Goal: Transaction & Acquisition: Purchase product/service

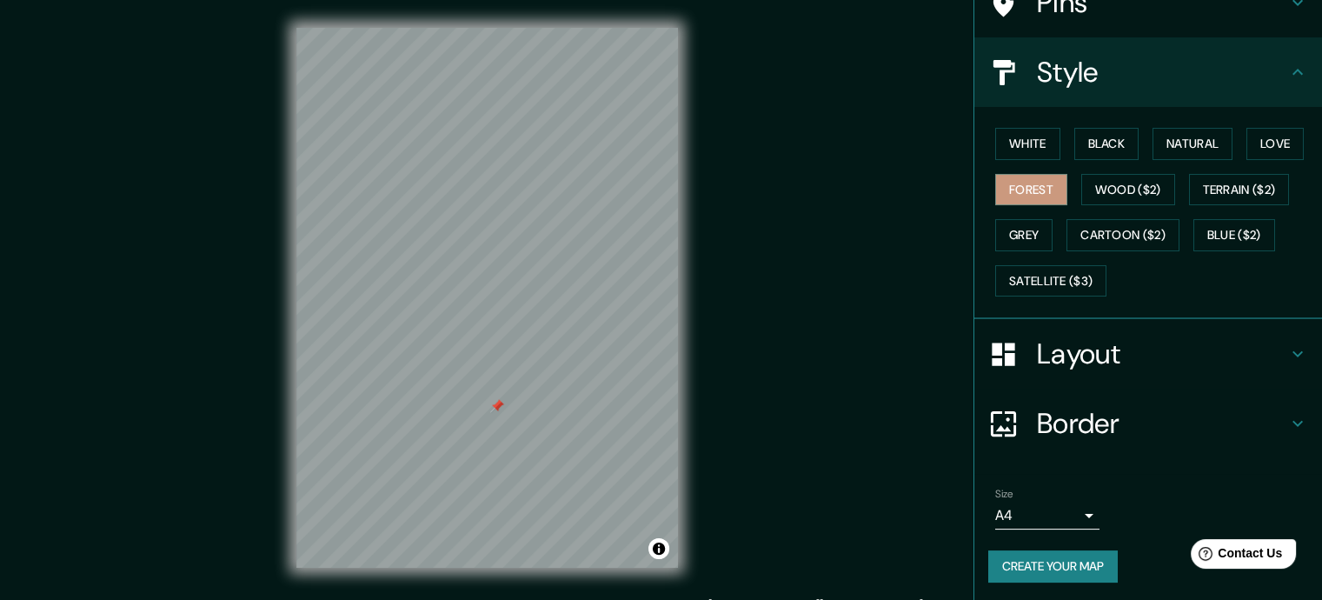
click at [1159, 421] on h4 "Border" at bounding box center [1162, 423] width 250 height 35
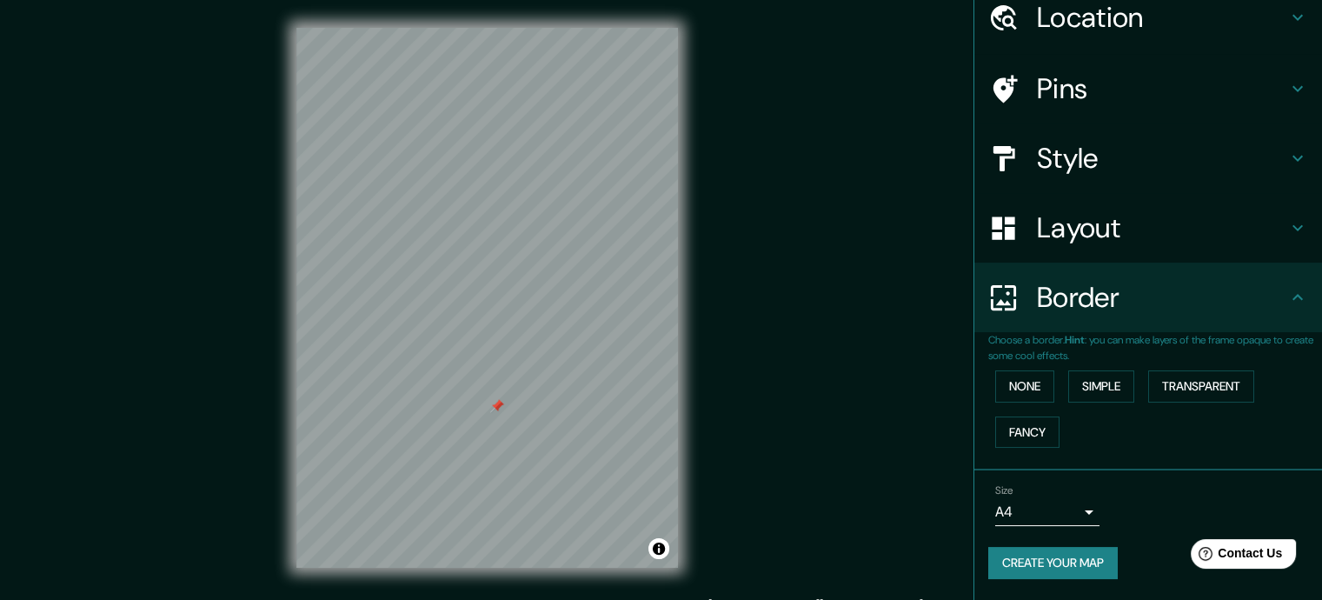
scroll to position [70, 0]
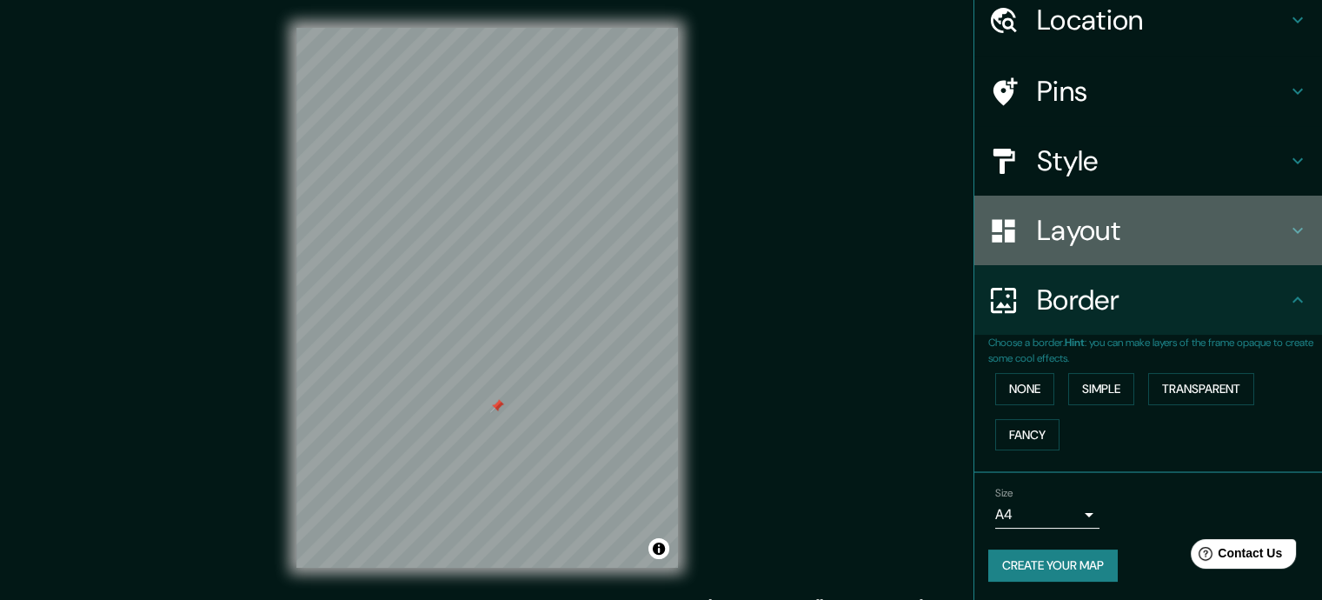
click at [1130, 238] on h4 "Layout" at bounding box center [1162, 230] width 250 height 35
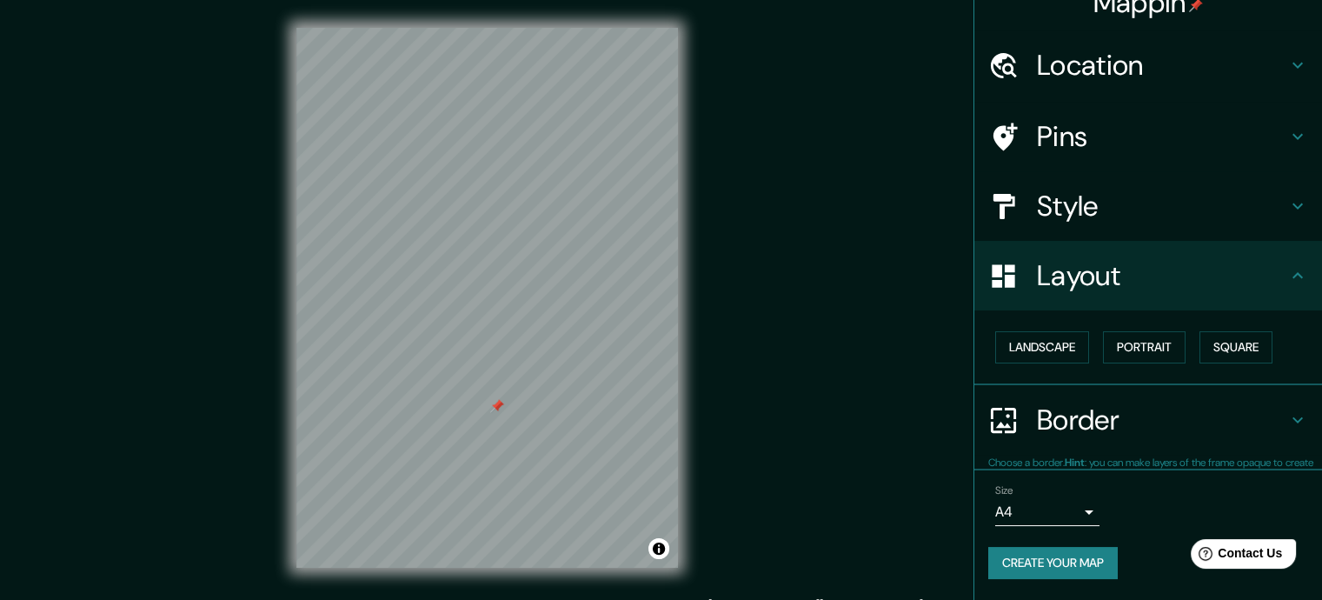
scroll to position [23, 0]
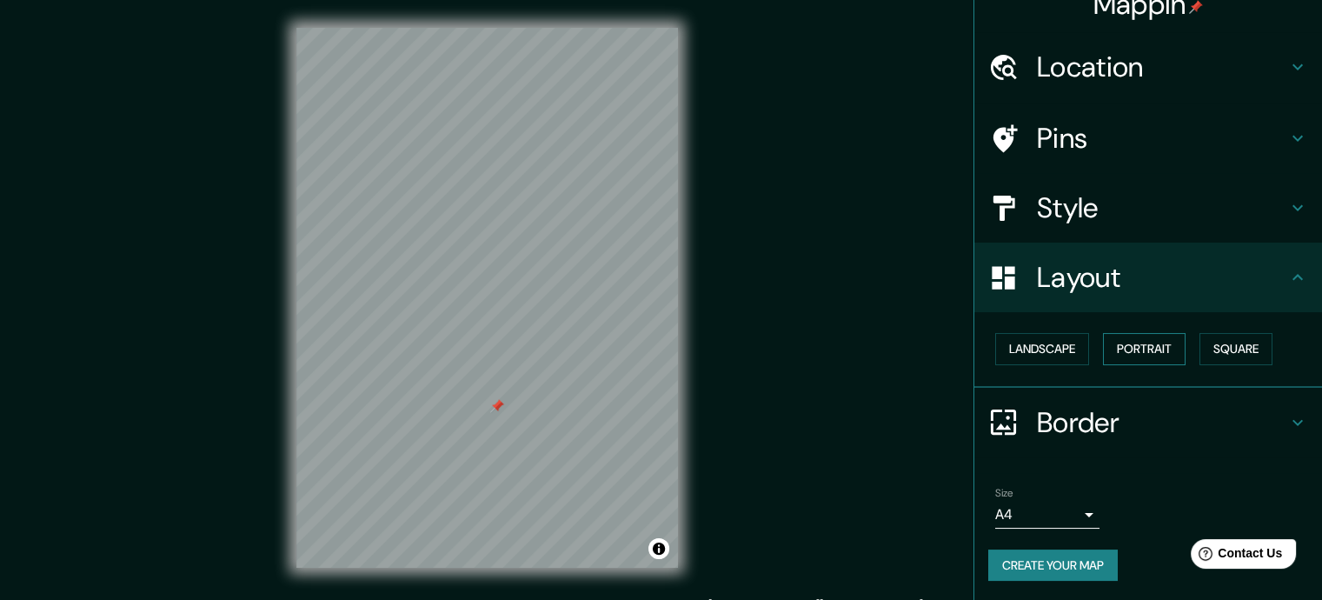
click at [1151, 354] on button "Portrait" at bounding box center [1144, 349] width 83 height 32
click at [1137, 353] on button "Portrait" at bounding box center [1144, 349] width 83 height 32
click at [1065, 347] on button "Landscape" at bounding box center [1042, 349] width 94 height 32
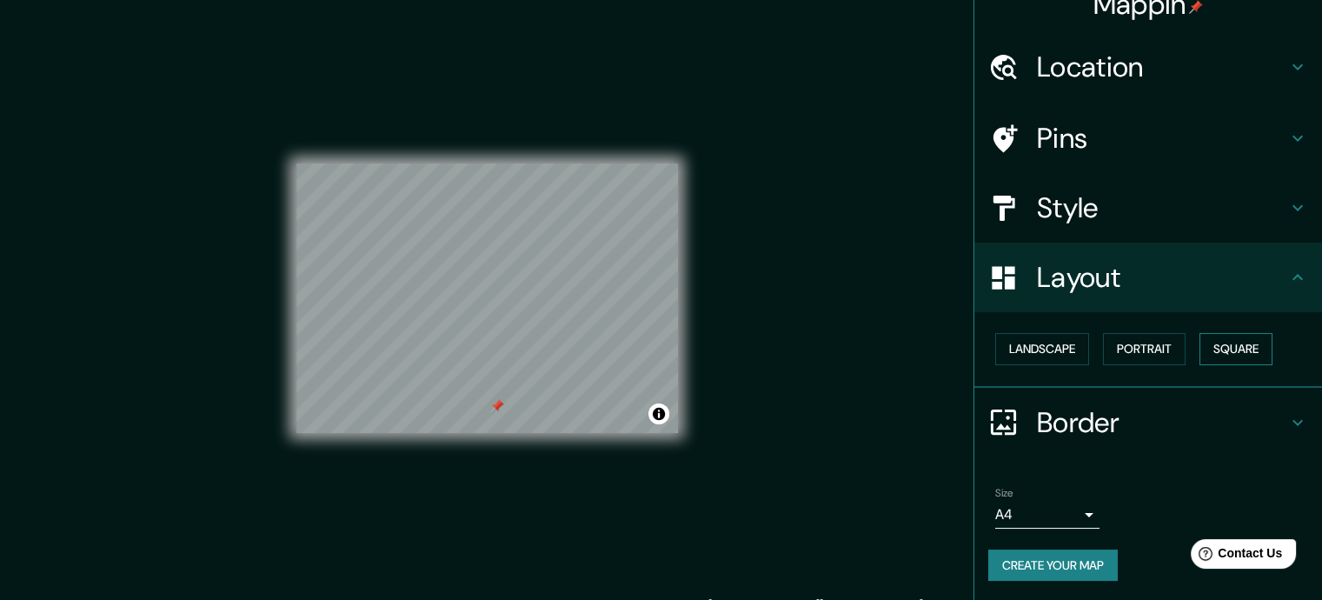
click at [1217, 345] on button "Square" at bounding box center [1235, 349] width 73 height 32
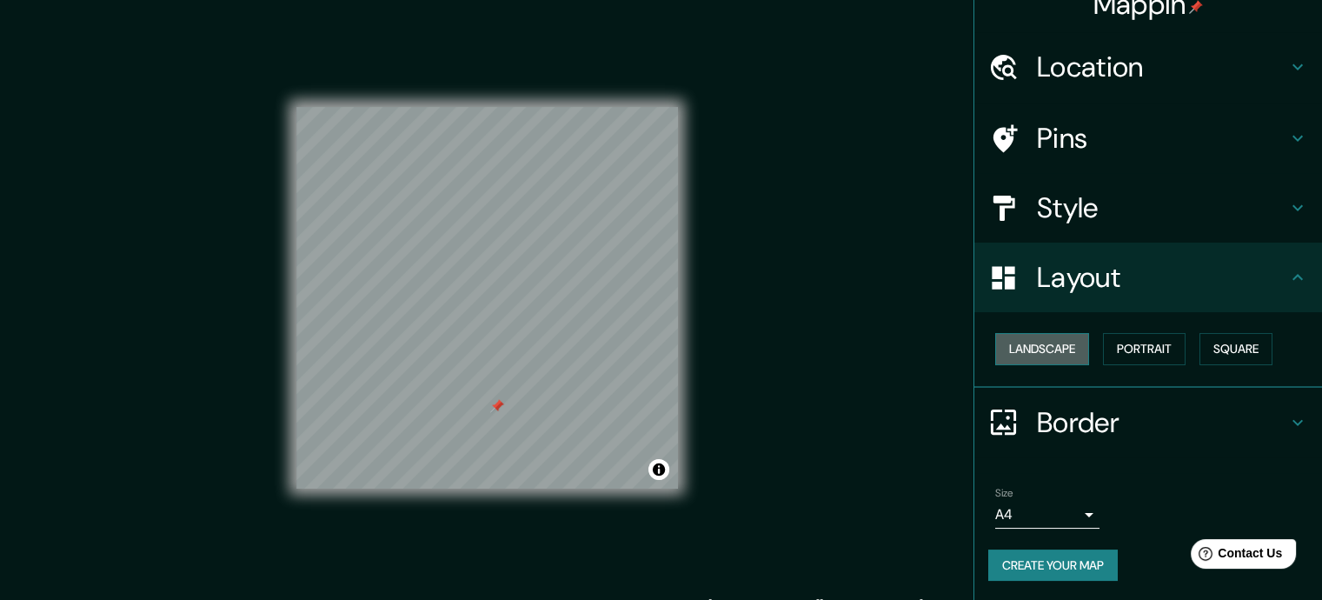
click at [1024, 336] on button "Landscape" at bounding box center [1042, 349] width 94 height 32
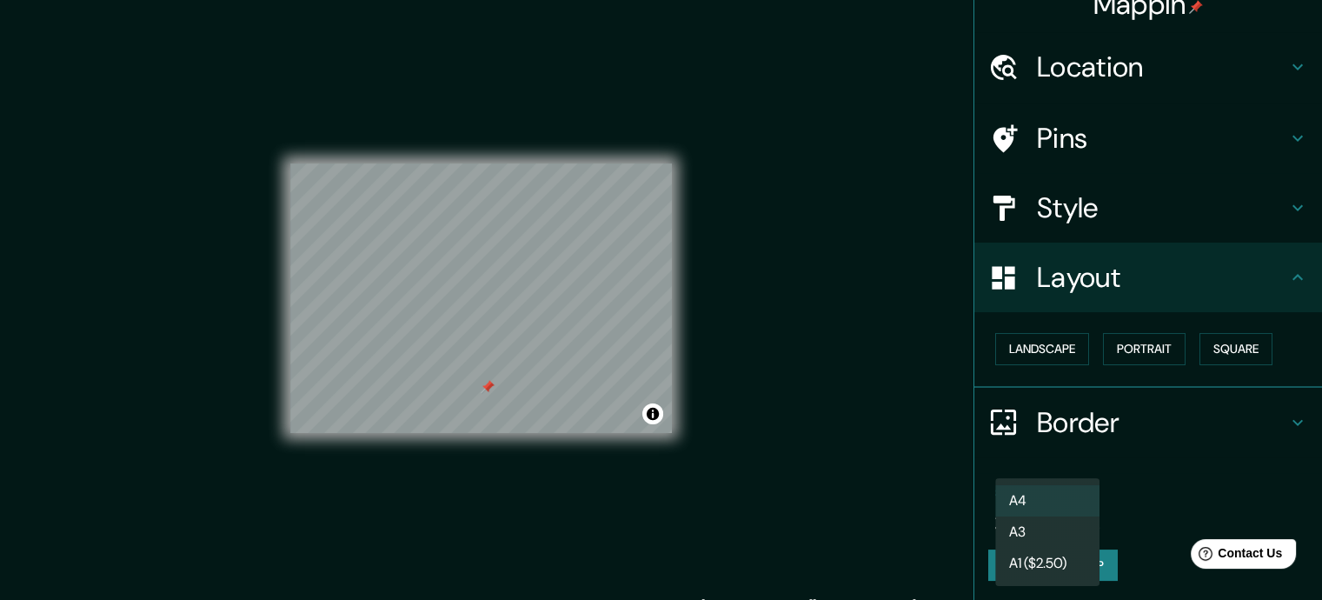
click at [1074, 514] on body "Mappin Location [GEOGRAPHIC_DATA], [GEOGRAPHIC_DATA], [GEOGRAPHIC_DATA] Pins St…" at bounding box center [661, 300] width 1322 height 600
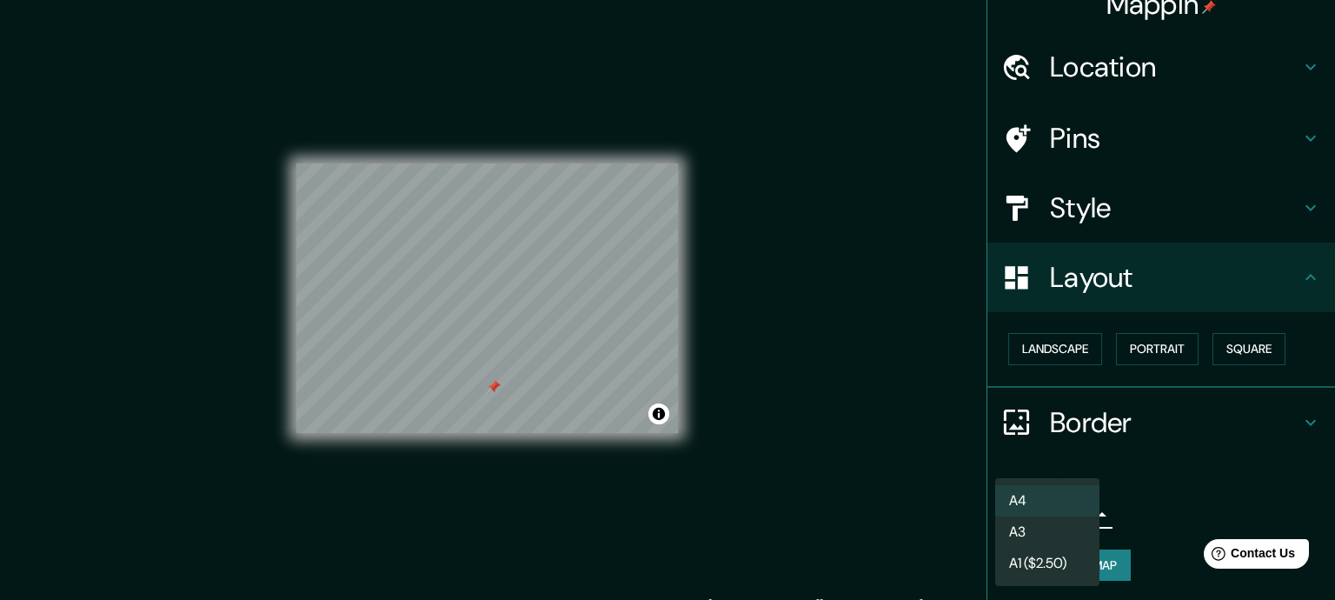
click at [1048, 528] on li "A3" at bounding box center [1047, 531] width 104 height 31
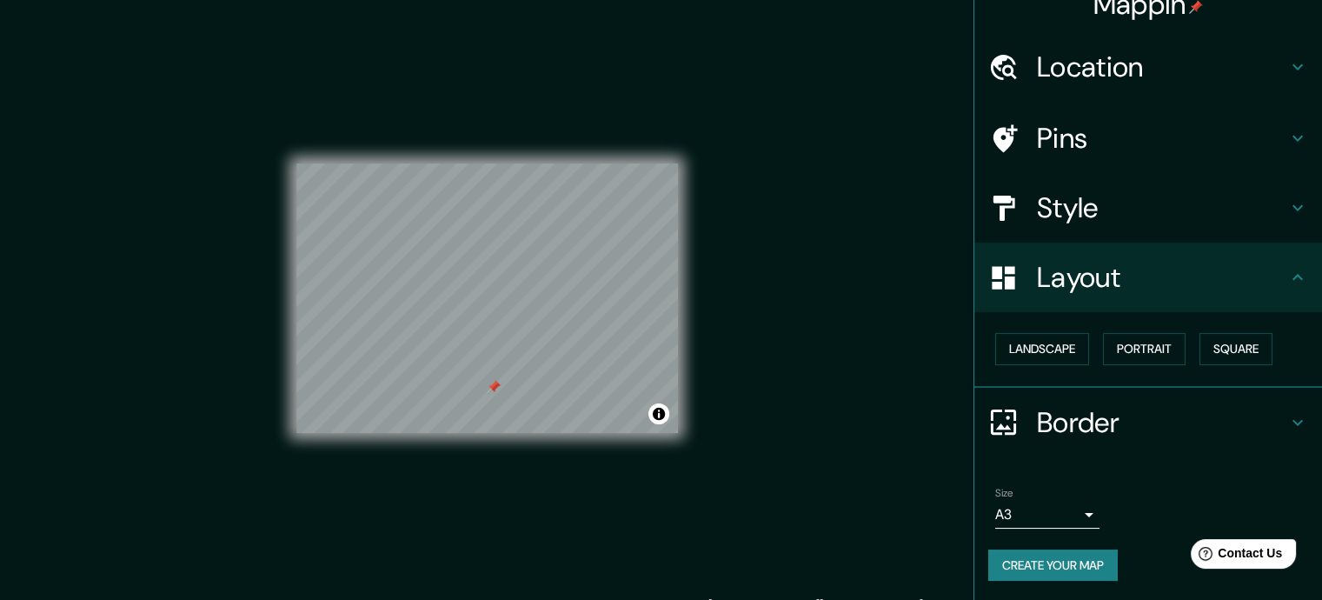
click at [841, 448] on div "Mappin Location [GEOGRAPHIC_DATA], [GEOGRAPHIC_DATA], [GEOGRAPHIC_DATA] Pins St…" at bounding box center [661, 311] width 1322 height 623
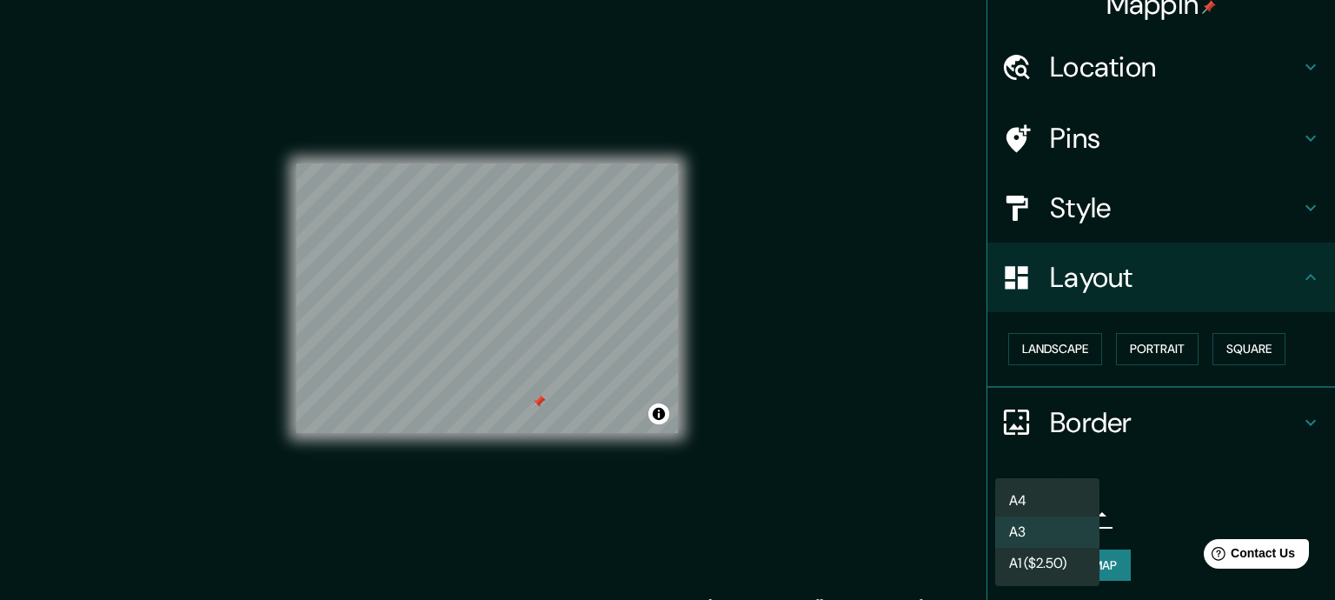
click at [1056, 506] on body "Mappin Location [GEOGRAPHIC_DATA], [GEOGRAPHIC_DATA], [GEOGRAPHIC_DATA] Pins St…" at bounding box center [667, 300] width 1335 height 600
click at [1036, 569] on li "A1 ($2.50)" at bounding box center [1047, 563] width 104 height 31
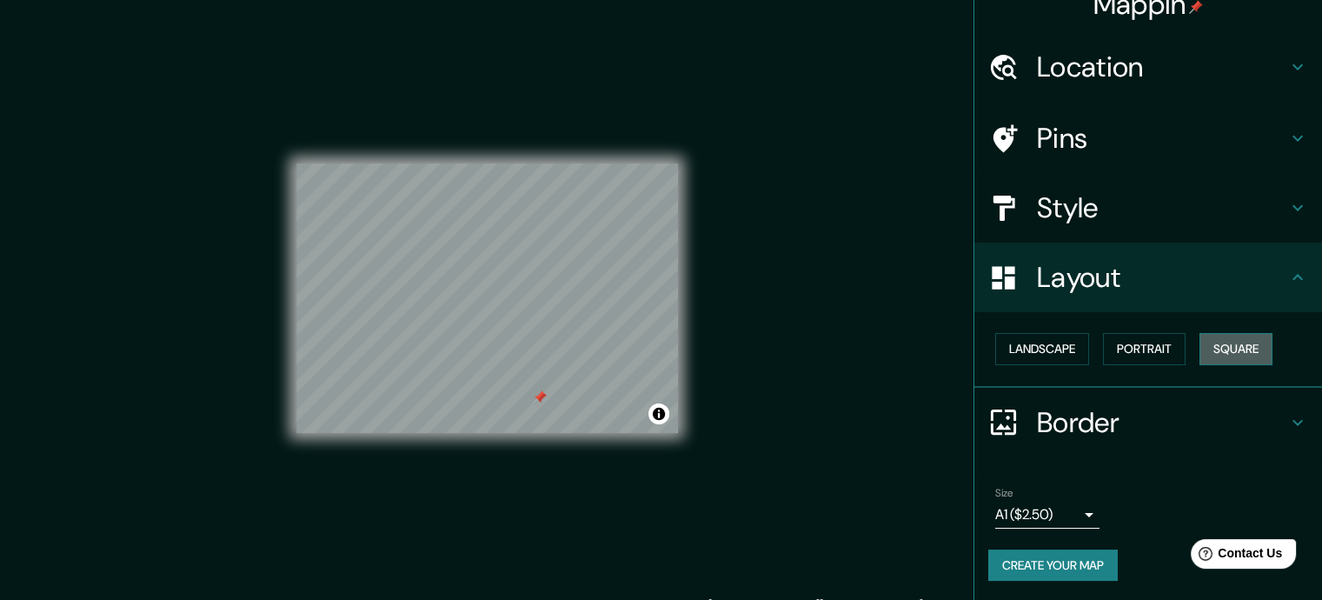
click at [1225, 350] on button "Square" at bounding box center [1235, 349] width 73 height 32
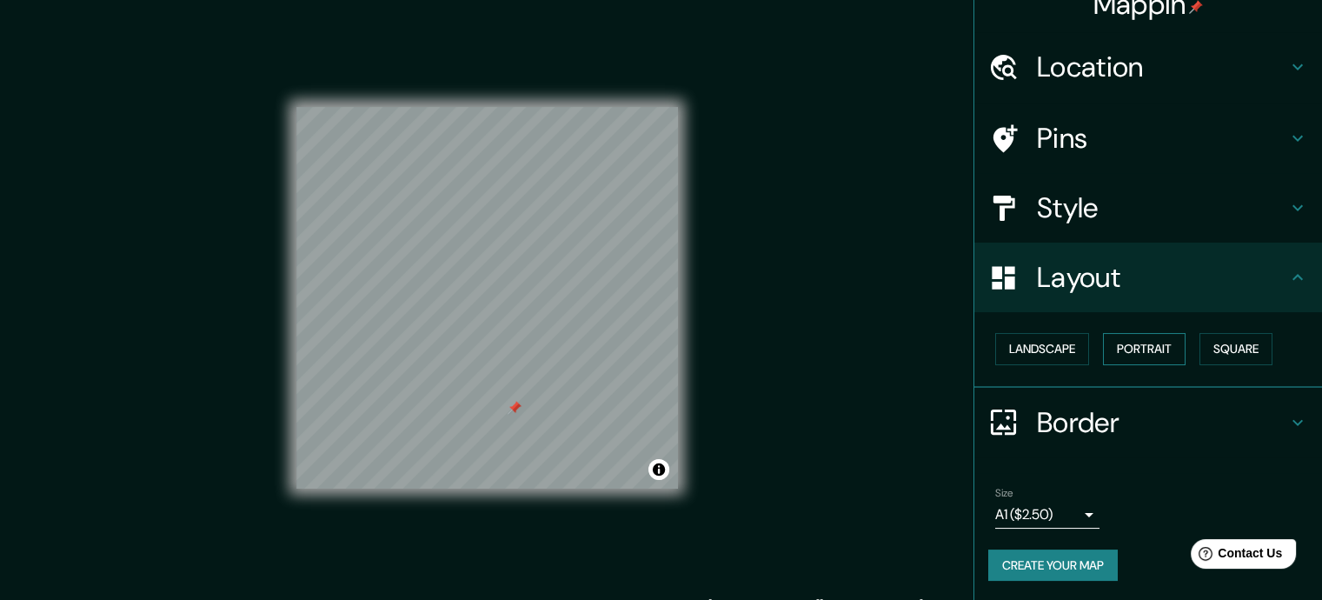
click at [1130, 348] on button "Portrait" at bounding box center [1144, 349] width 83 height 32
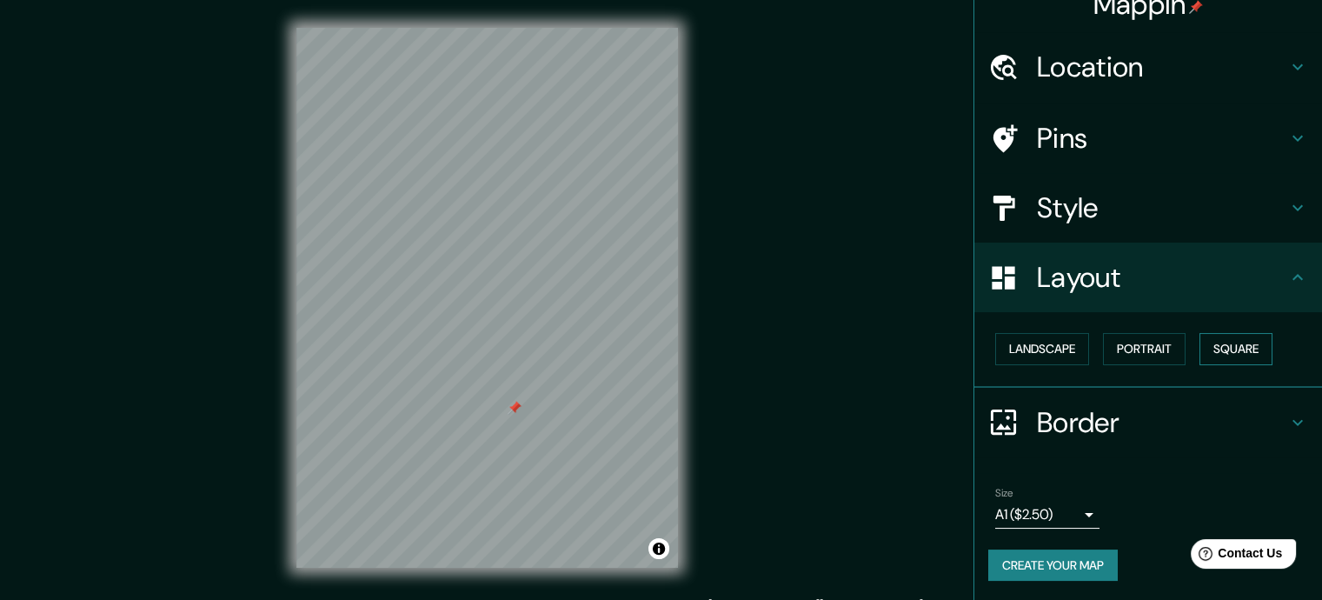
click at [1229, 348] on button "Square" at bounding box center [1235, 349] width 73 height 32
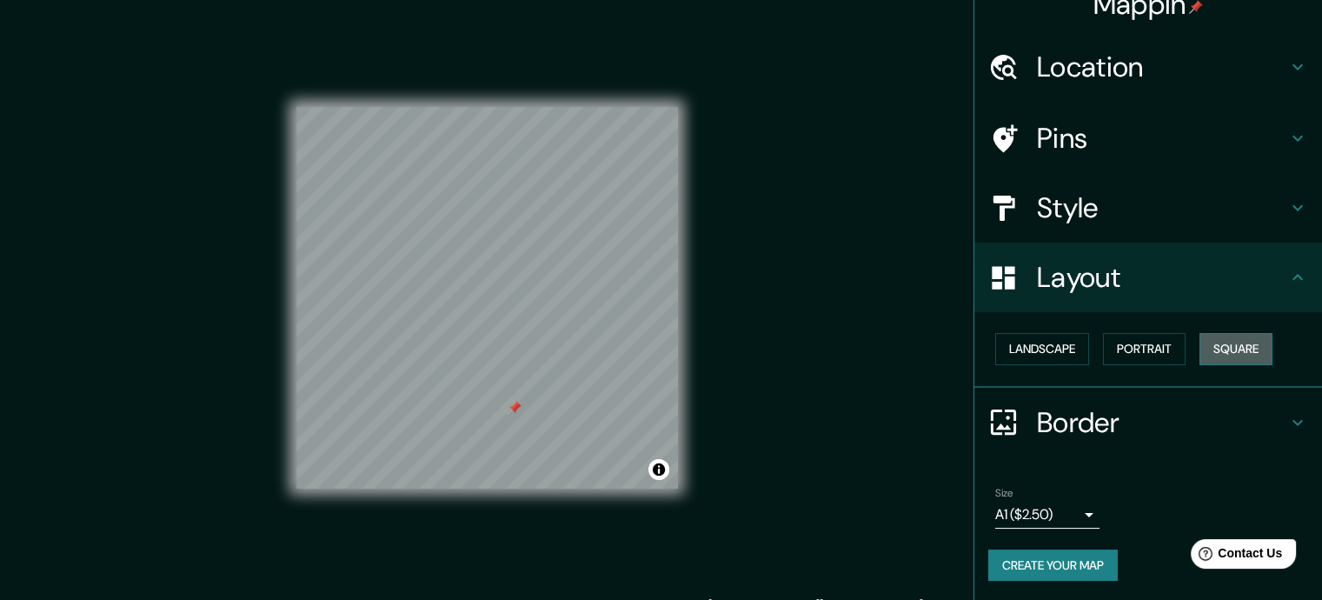
click at [1228, 348] on button "Square" at bounding box center [1235, 349] width 73 height 32
click at [1147, 343] on button "Portrait" at bounding box center [1144, 349] width 83 height 32
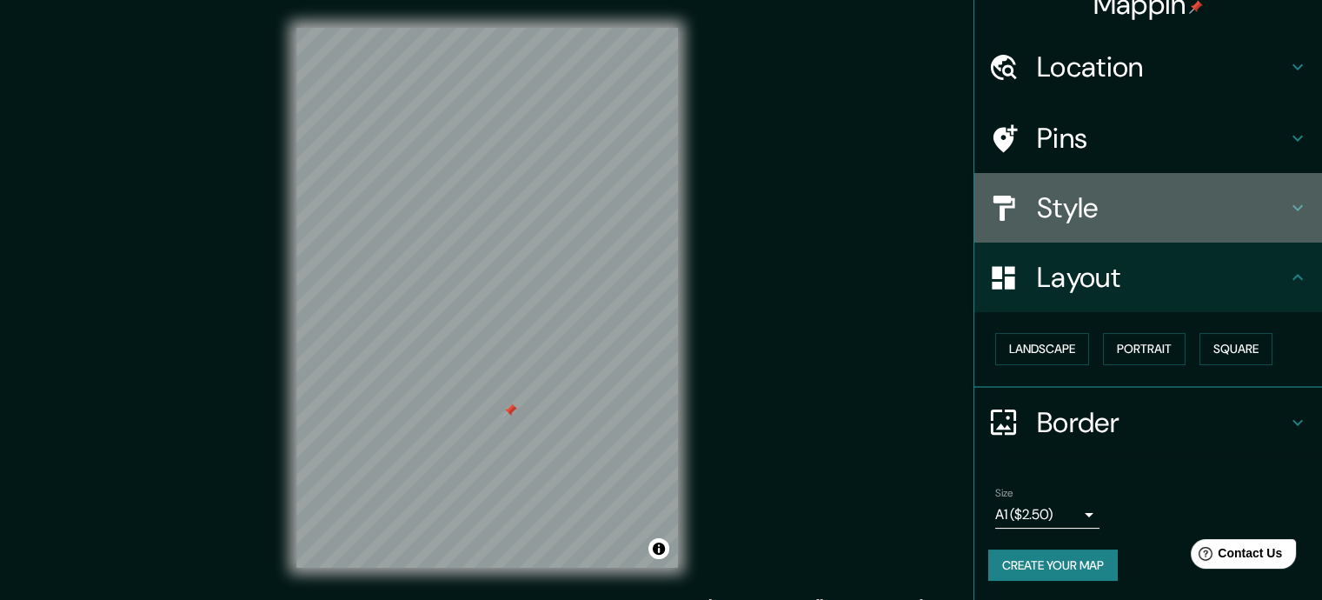
click at [1119, 209] on h4 "Style" at bounding box center [1162, 207] width 250 height 35
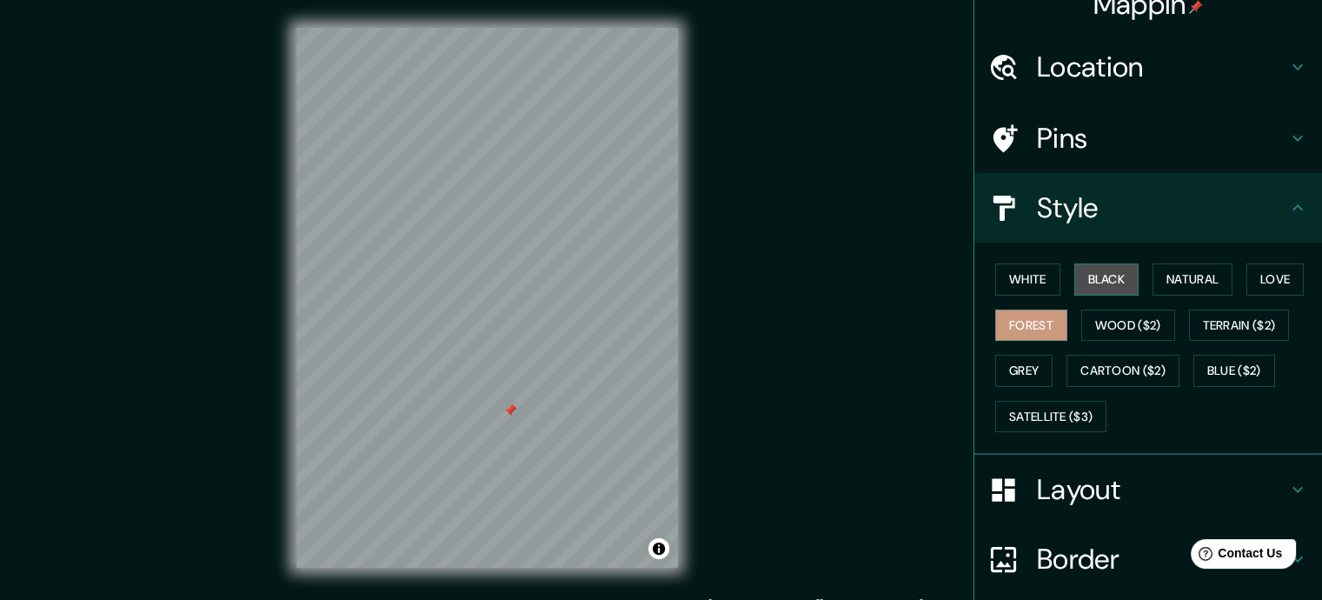
click at [1092, 274] on button "Black" at bounding box center [1106, 279] width 65 height 32
click at [1033, 273] on button "White" at bounding box center [1027, 279] width 65 height 32
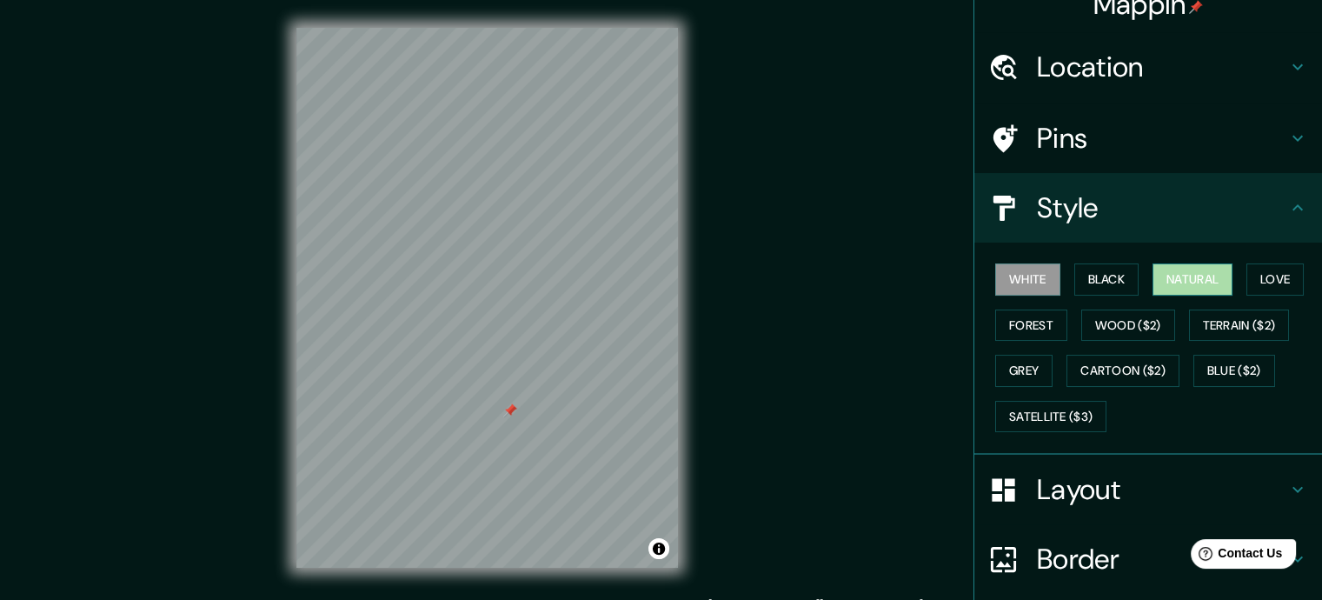
click at [1186, 276] on button "Natural" at bounding box center [1192, 279] width 80 height 32
click at [1288, 279] on button "Love" at bounding box center [1274, 279] width 57 height 32
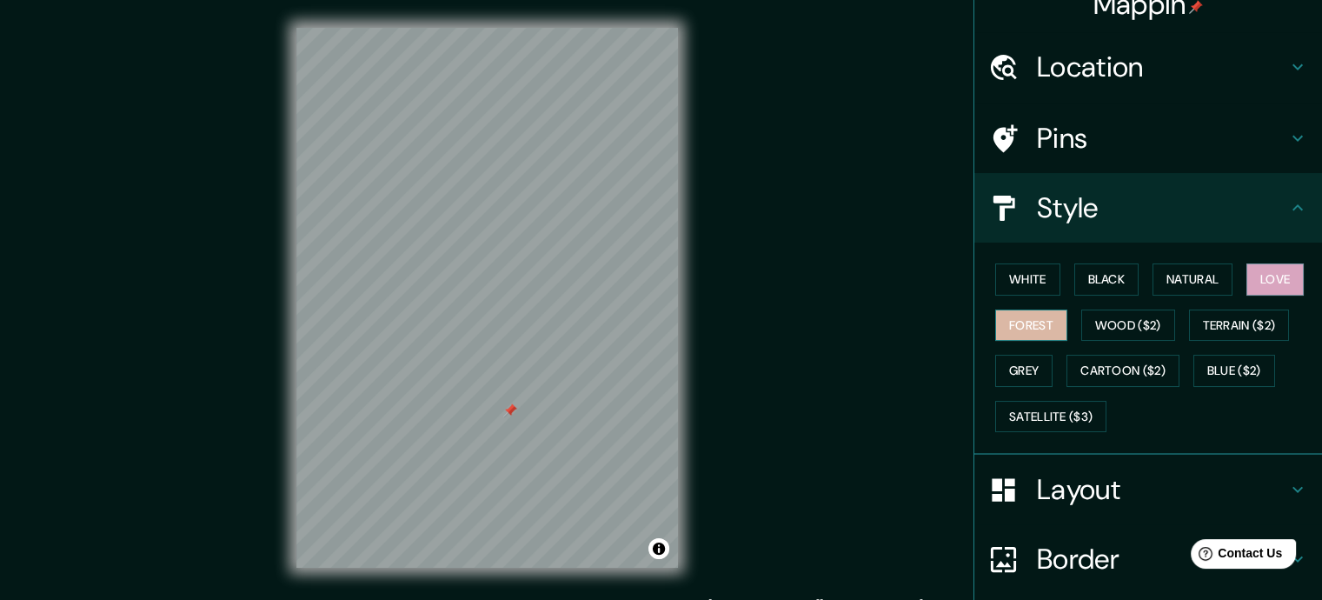
click at [1025, 313] on button "Forest" at bounding box center [1031, 325] width 72 height 32
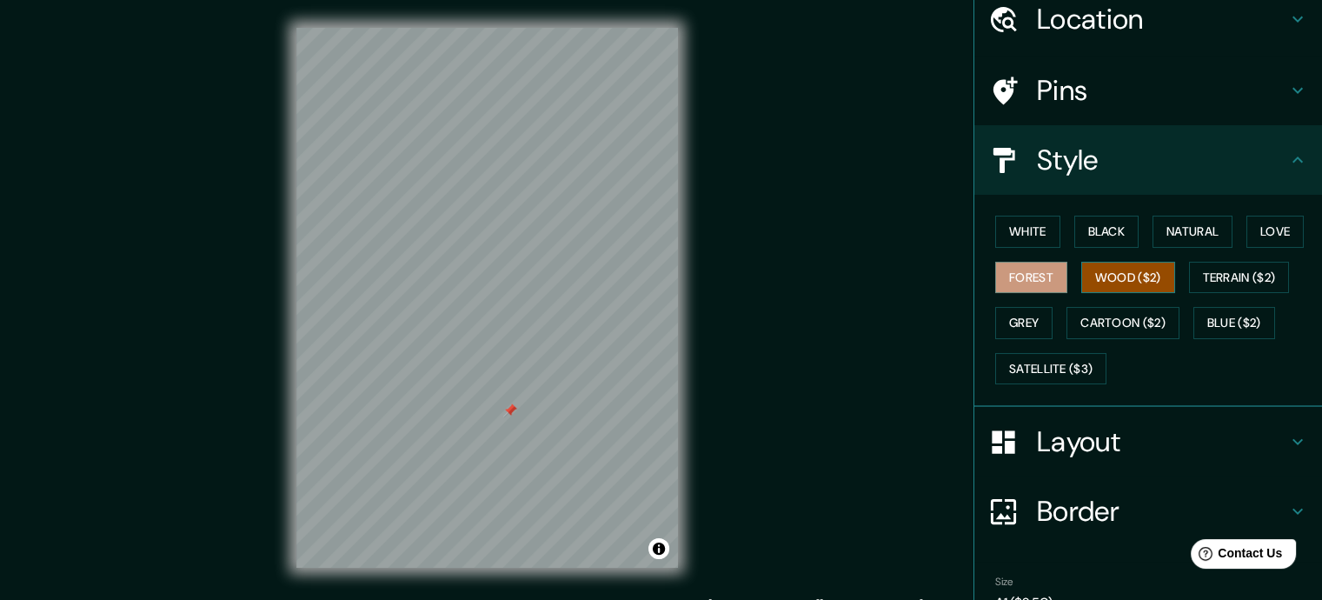
scroll to position [110, 0]
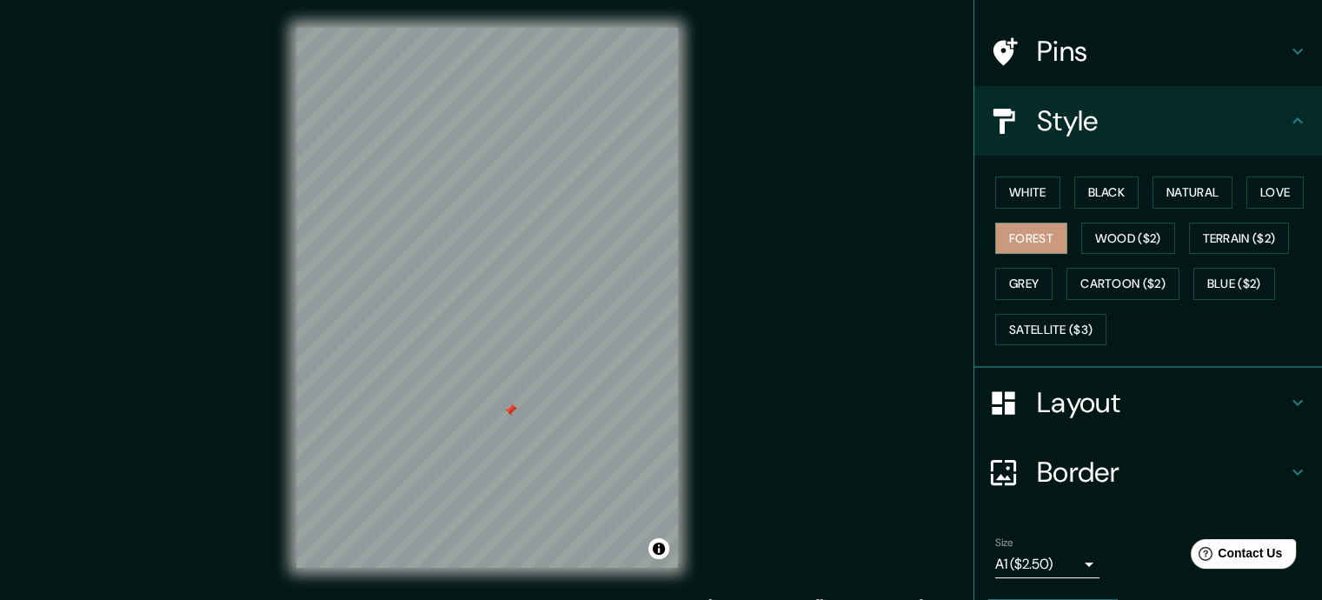
click at [1096, 406] on h4 "Layout" at bounding box center [1162, 402] width 250 height 35
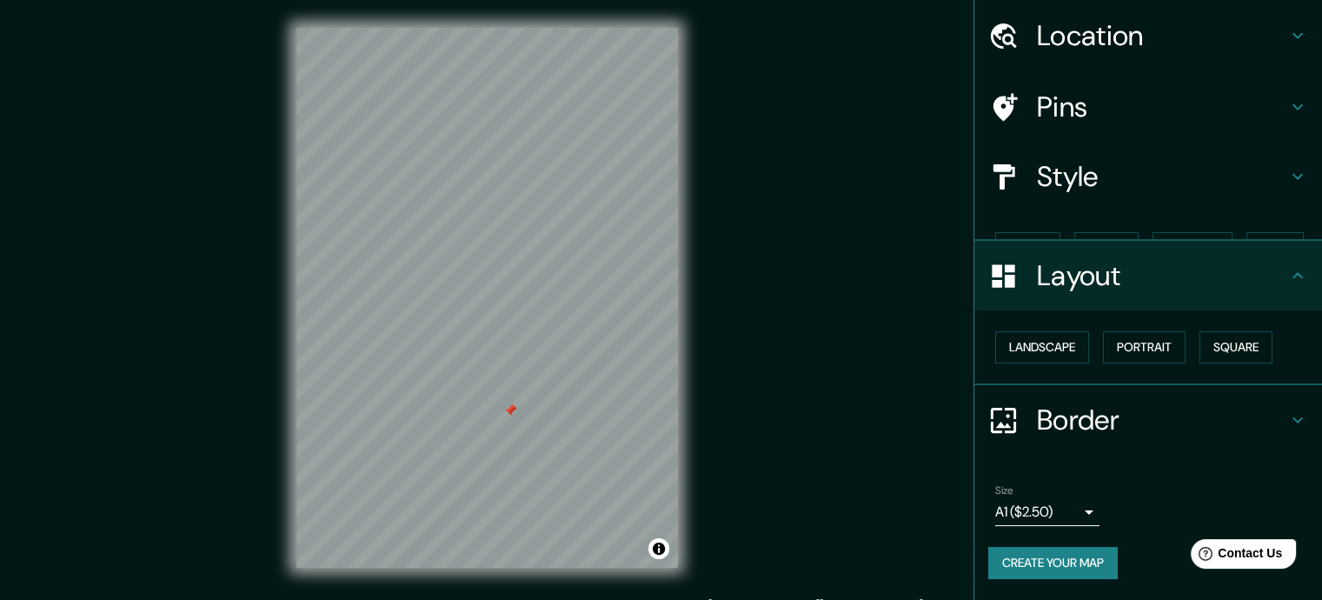
scroll to position [23, 0]
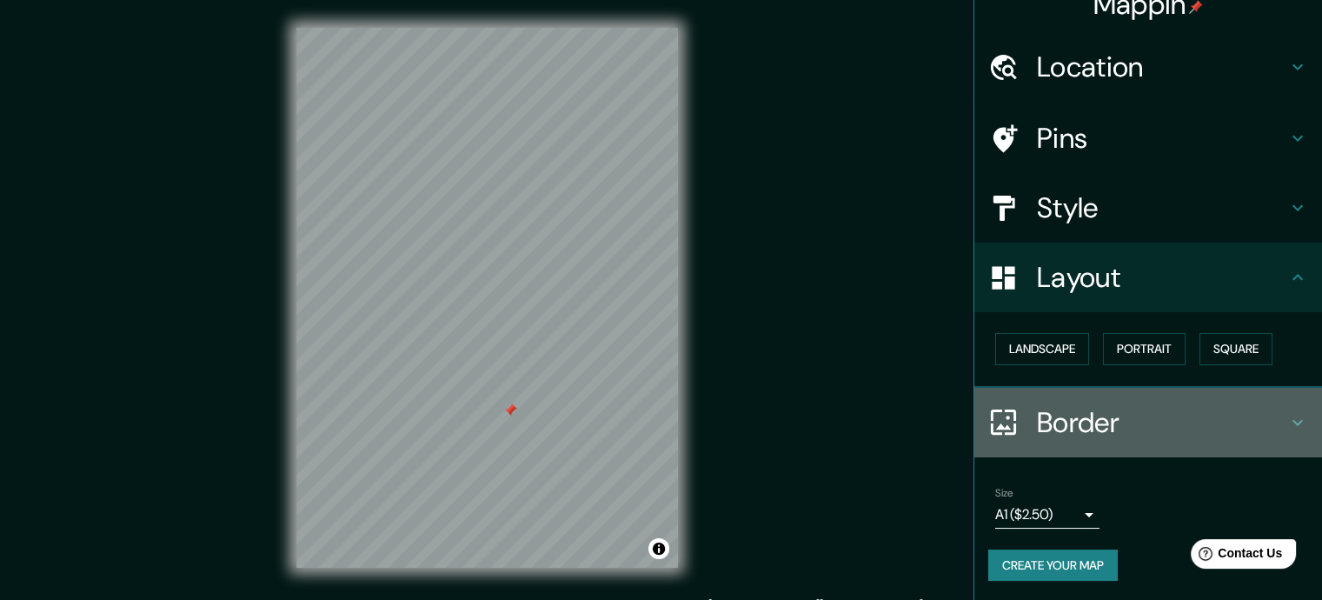
click at [1149, 421] on h4 "Border" at bounding box center [1162, 422] width 250 height 35
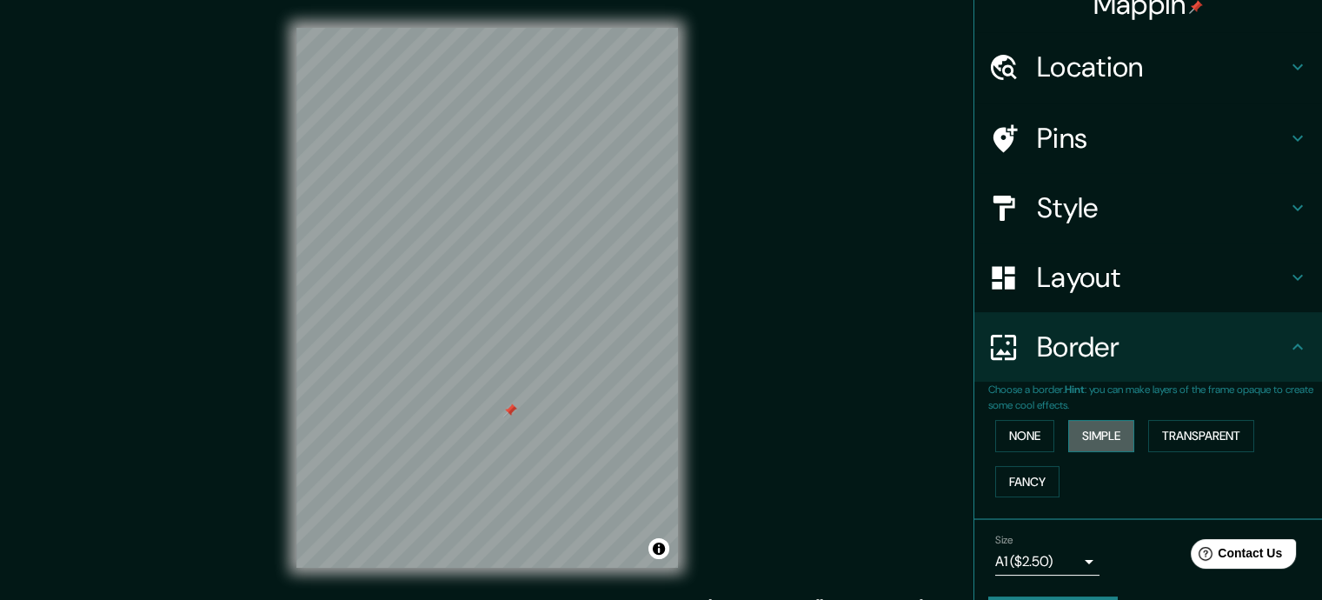
click at [1091, 435] on button "Simple" at bounding box center [1101, 436] width 66 height 32
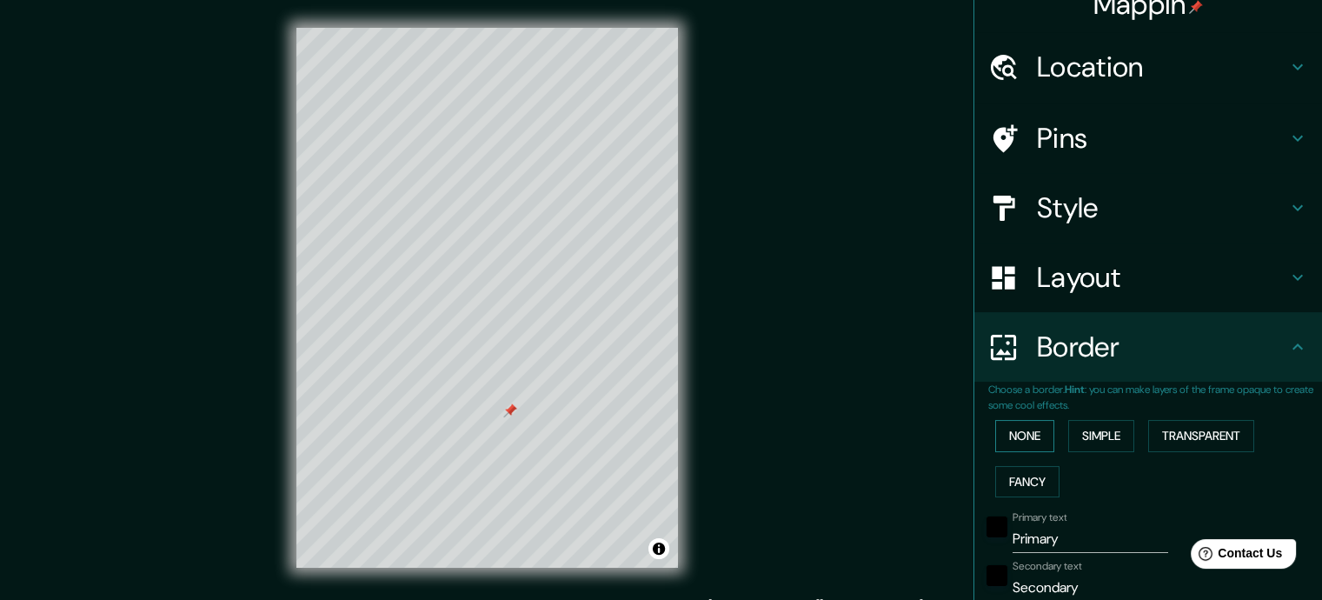
click at [1018, 437] on button "None" at bounding box center [1024, 436] width 59 height 32
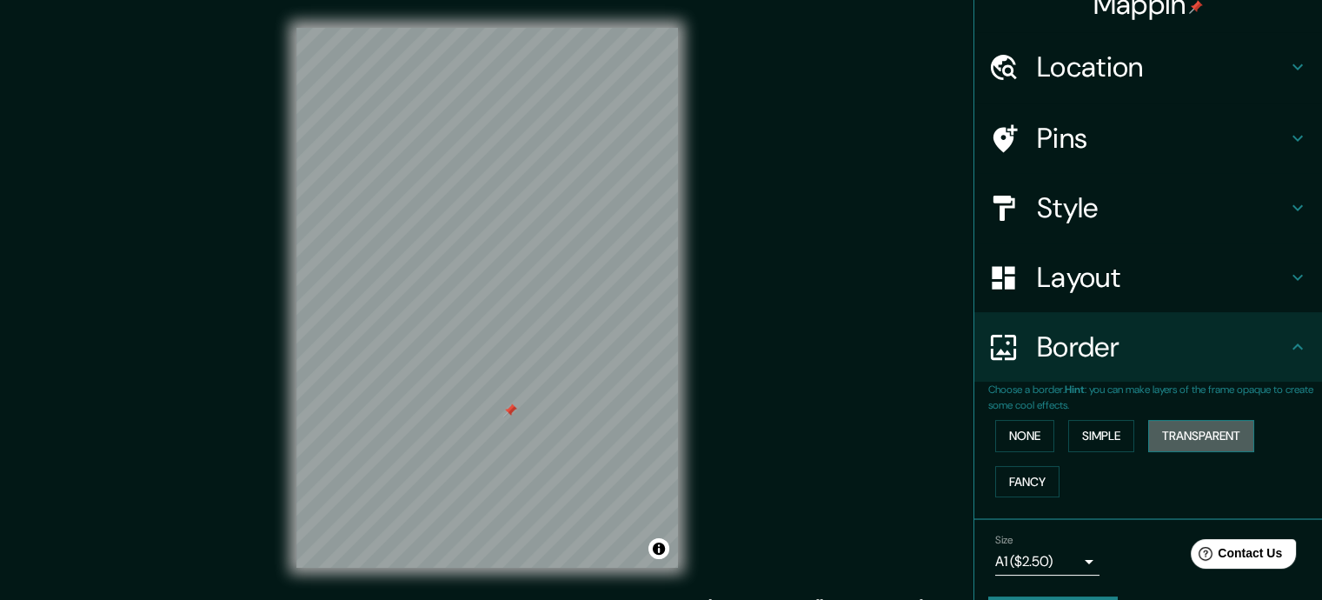
click at [1177, 435] on button "Transparent" at bounding box center [1201, 436] width 106 height 32
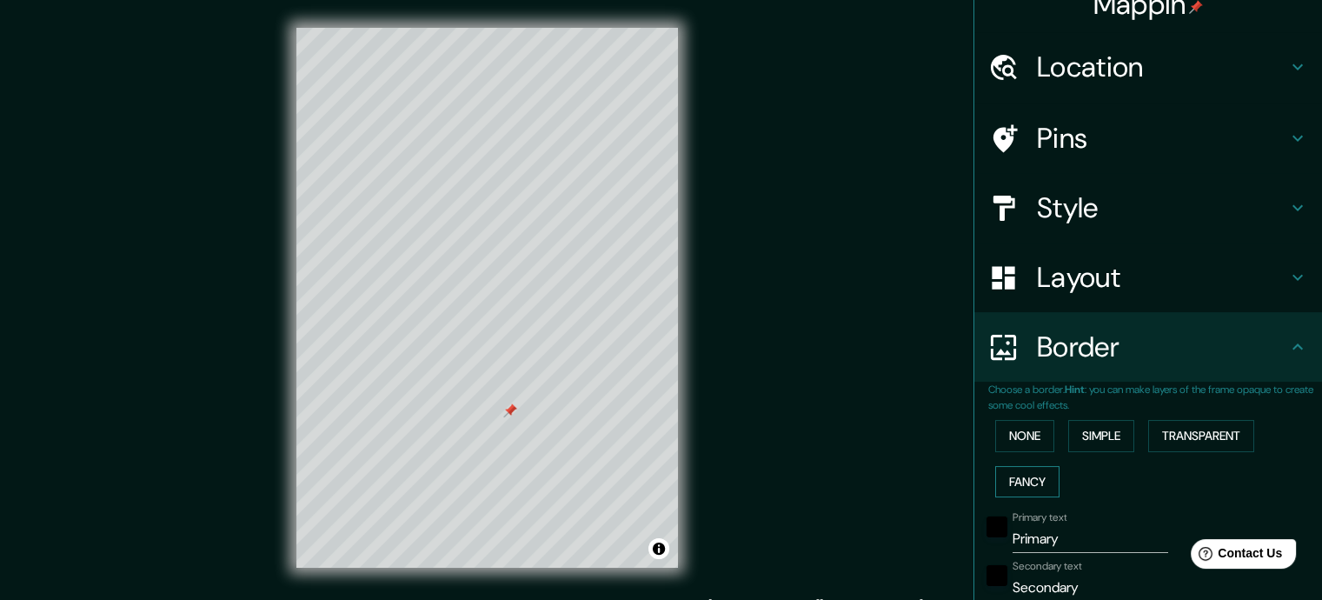
click at [1014, 478] on button "Fancy" at bounding box center [1027, 482] width 64 height 32
click at [1025, 430] on button "None" at bounding box center [1024, 436] width 59 height 32
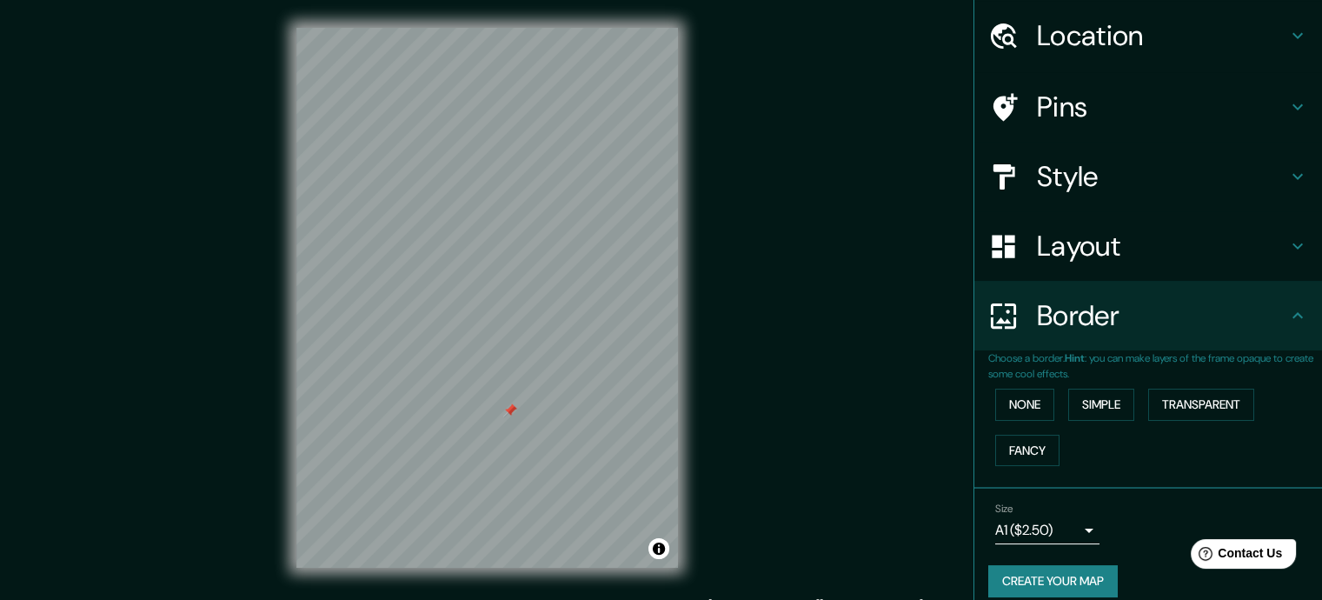
scroll to position [70, 0]
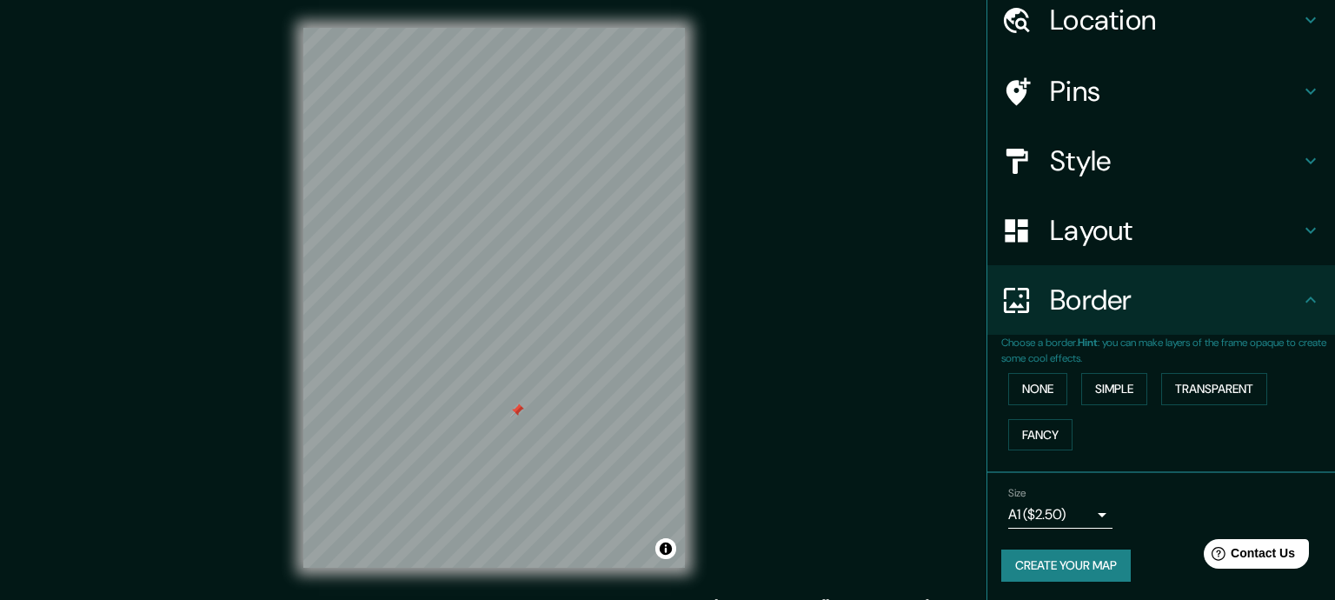
click at [1065, 501] on body "Mappin Location [GEOGRAPHIC_DATA], [GEOGRAPHIC_DATA], [GEOGRAPHIC_DATA] Pins St…" at bounding box center [667, 300] width 1335 height 600
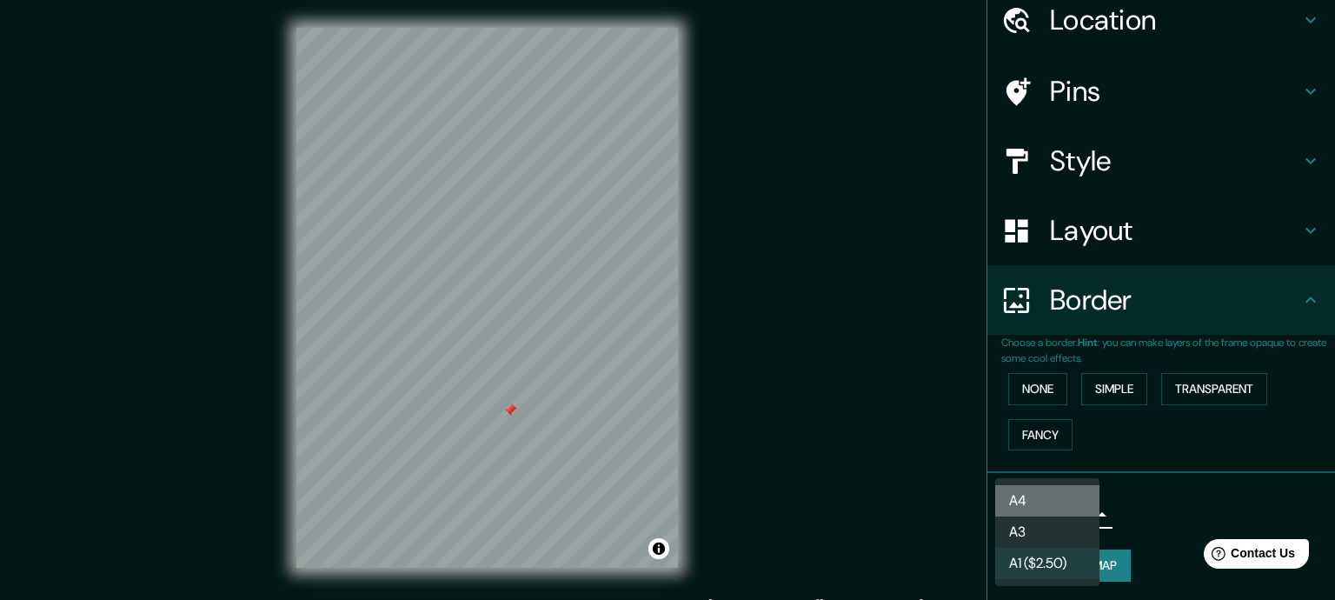
click at [1045, 492] on li "A4" at bounding box center [1047, 500] width 104 height 31
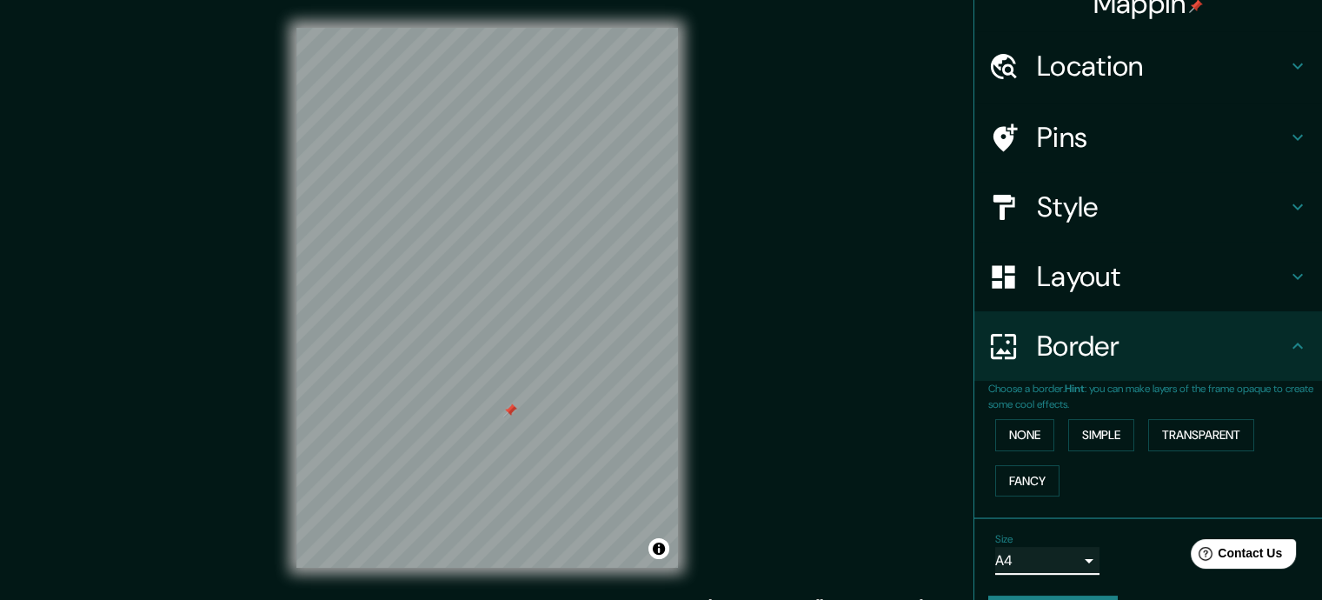
scroll to position [0, 0]
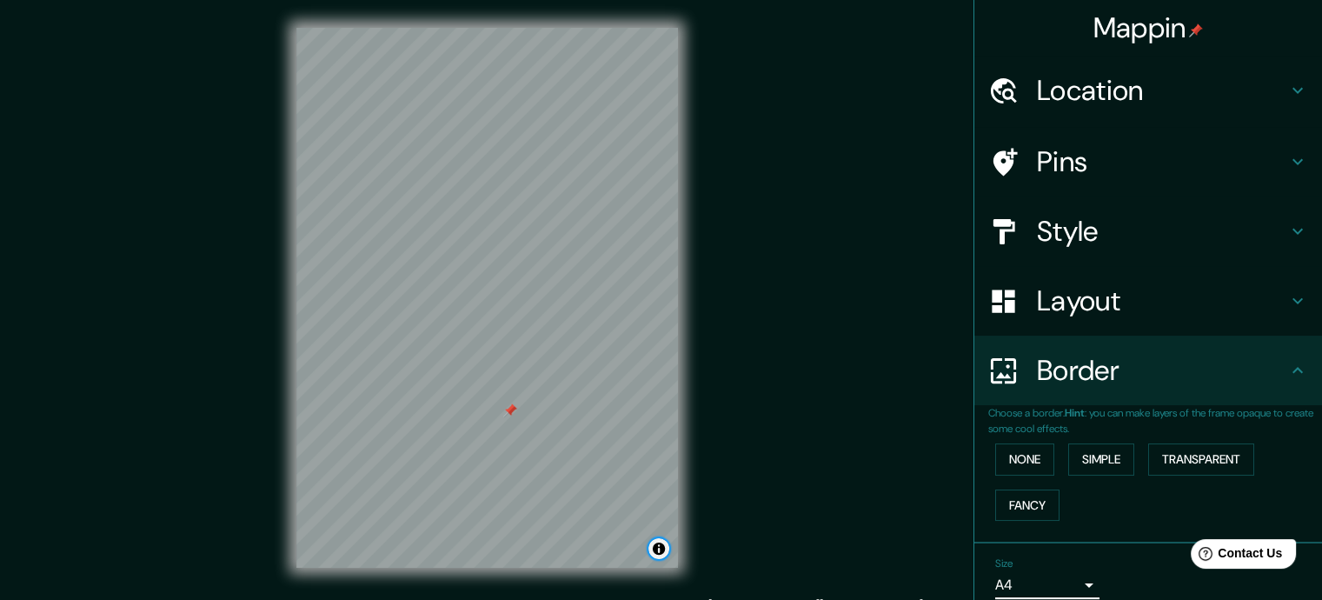
click at [659, 557] on button "Toggle attribution" at bounding box center [658, 548] width 21 height 21
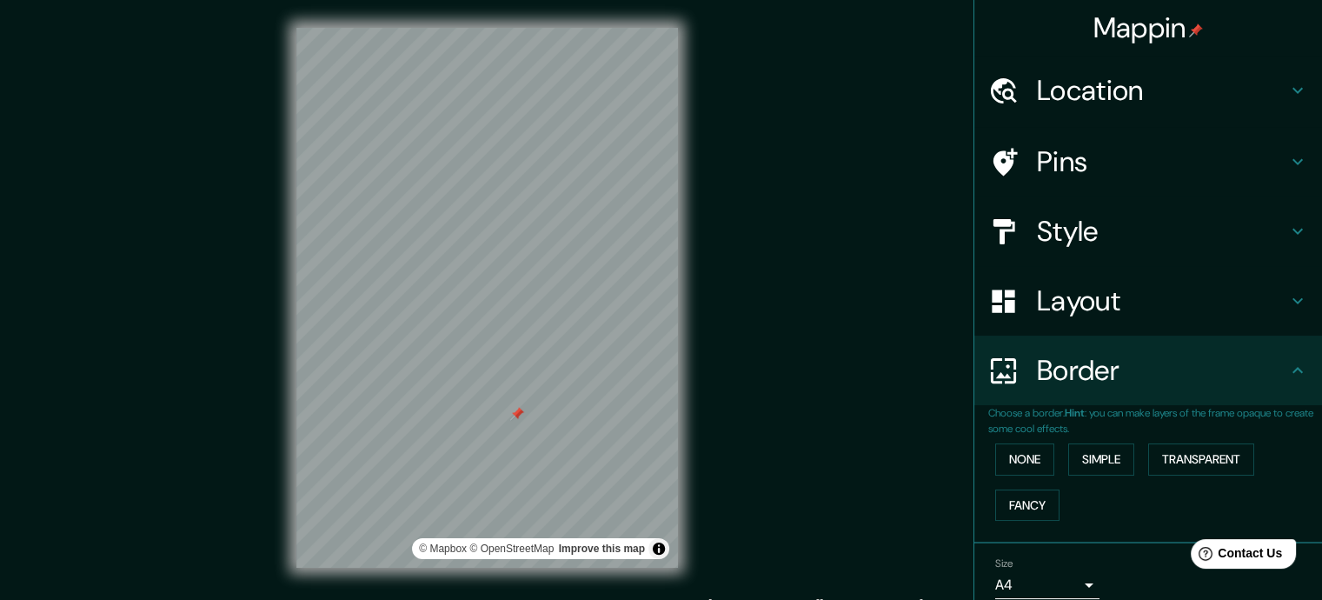
click at [679, 441] on div "© Mapbox © OpenStreetMap Improve this map" at bounding box center [487, 297] width 437 height 595
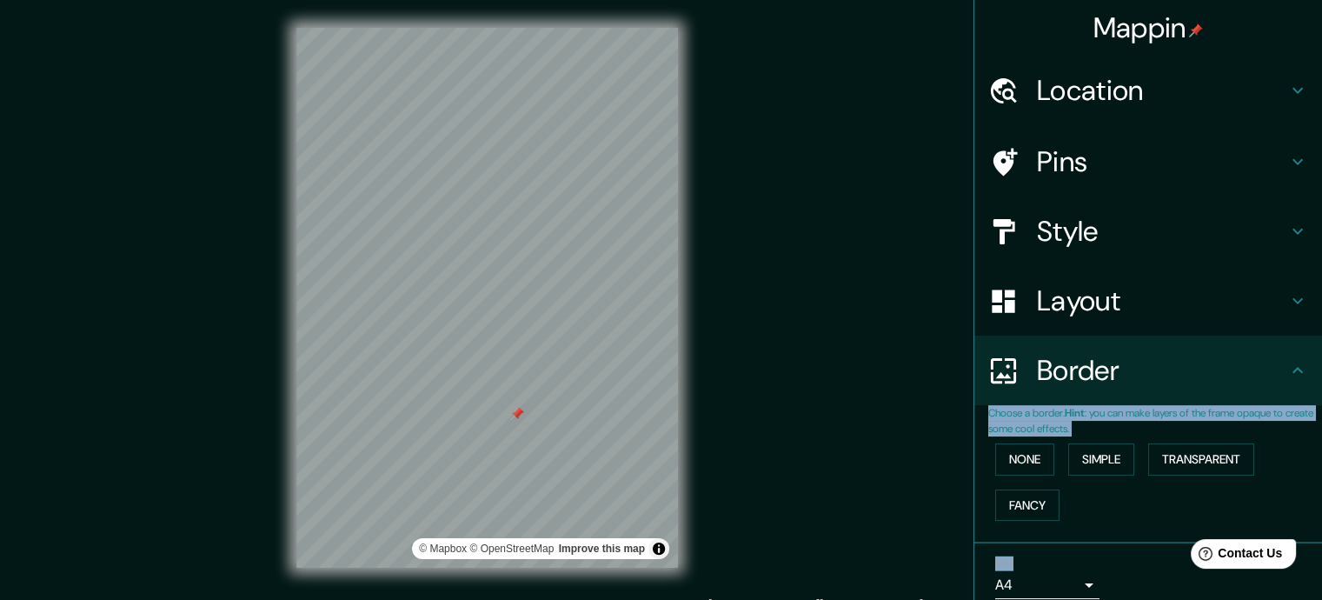
drag, startPoint x: 955, startPoint y: 291, endPoint x: 920, endPoint y: 291, distance: 34.8
click at [966, 291] on div "Mappin Location [GEOGRAPHIC_DATA], [GEOGRAPHIC_DATA], [GEOGRAPHIC_DATA] Pins St…" at bounding box center [661, 311] width 1322 height 623
click at [906, 292] on div "Mappin Location [GEOGRAPHIC_DATA], [GEOGRAPHIC_DATA], [GEOGRAPHIC_DATA] Pins St…" at bounding box center [661, 311] width 1322 height 623
